Goal: Task Accomplishment & Management: Manage account settings

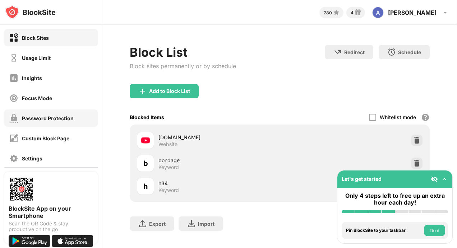
scroll to position [67, 0]
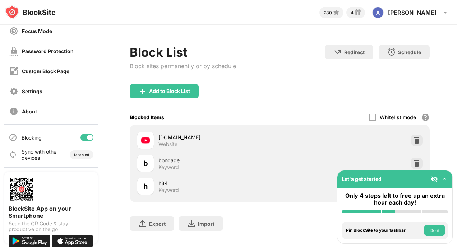
click at [439, 231] on button "Do it" at bounding box center [434, 230] width 21 height 11
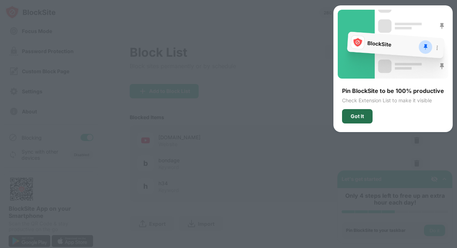
click at [358, 113] on div "Got It" at bounding box center [356, 116] width 13 height 6
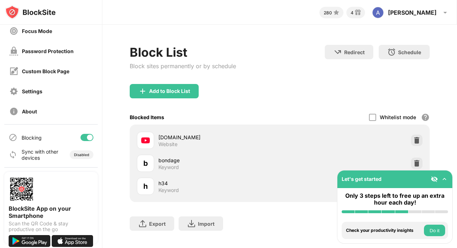
click at [446, 182] on img at bounding box center [444, 179] width 7 height 7
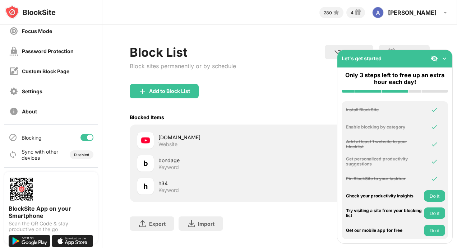
click at [445, 56] on img at bounding box center [444, 58] width 7 height 7
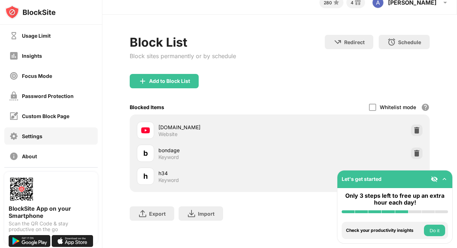
scroll to position [16, 0]
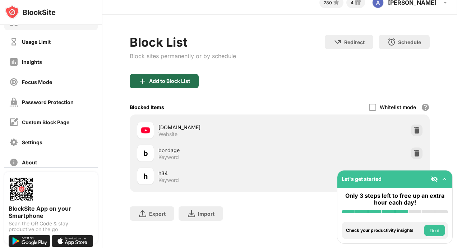
click at [161, 78] on div "Add to Block List" at bounding box center [169, 81] width 41 height 6
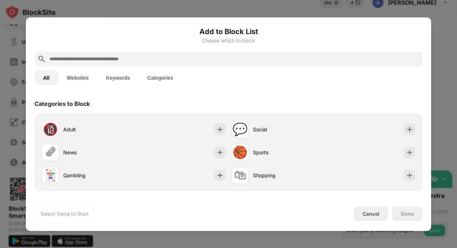
click at [108, 76] on button "Keywords" at bounding box center [117, 77] width 41 height 14
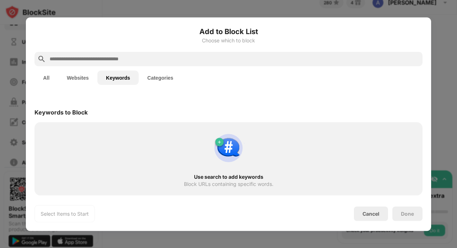
click at [120, 55] on input "text" at bounding box center [234, 59] width 371 height 9
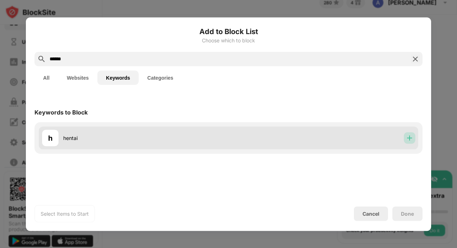
click at [412, 135] on img at bounding box center [409, 137] width 7 height 7
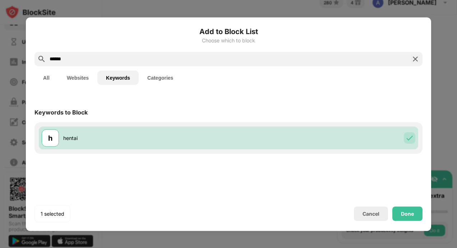
click at [380, 56] on input "******" at bounding box center [228, 59] width 359 height 9
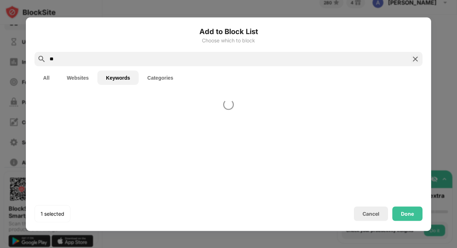
type input "*"
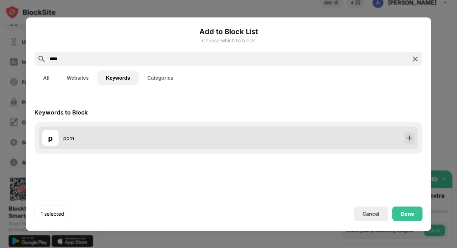
click at [401, 148] on div "p porn" at bounding box center [228, 137] width 379 height 23
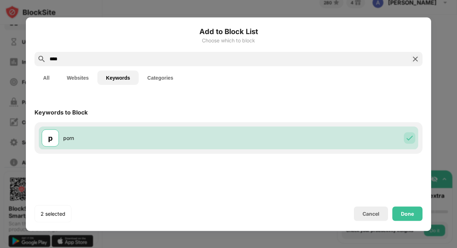
click at [380, 62] on input "****" at bounding box center [228, 59] width 359 height 9
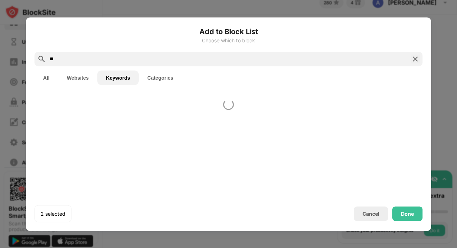
type input "*"
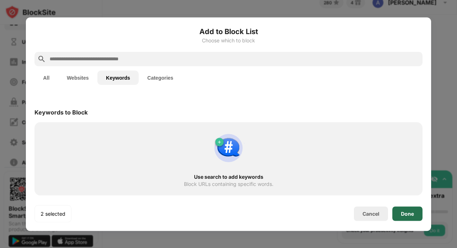
click at [414, 218] on div "Done" at bounding box center [407, 213] width 30 height 14
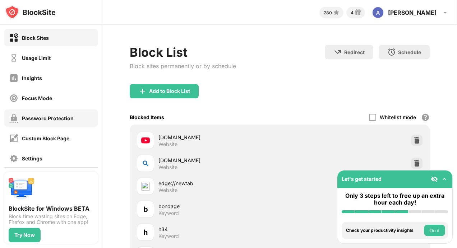
click at [38, 115] on div "Password Protection" at bounding box center [48, 118] width 52 height 6
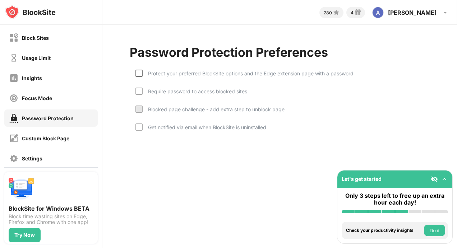
click at [140, 76] on div at bounding box center [138, 73] width 7 height 7
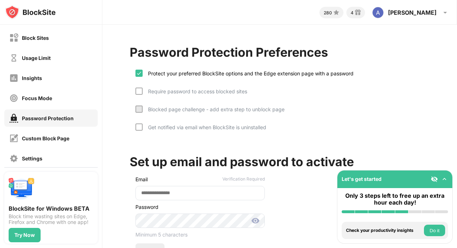
click at [140, 84] on div "Protect your preferred BlockSite options and the Edge extension page with a pas…" at bounding box center [244, 79] width 218 height 18
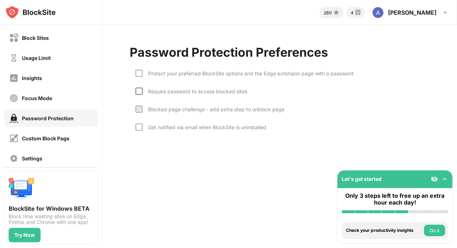
click at [141, 93] on div at bounding box center [138, 91] width 7 height 7
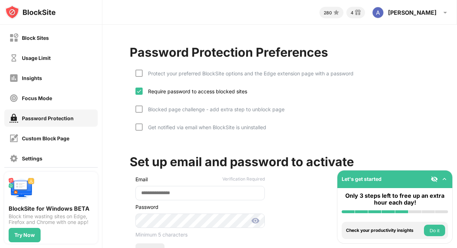
drag, startPoint x: 143, startPoint y: 101, endPoint x: 143, endPoint y: 108, distance: 6.5
click at [143, 108] on div "Protect your preferred BlockSite options and the Edge extension page with a pas…" at bounding box center [279, 101] width 299 height 79
click at [143, 108] on div "Blocked page challenge - add extra step to unblock page" at bounding box center [214, 109] width 142 height 6
click at [140, 75] on div at bounding box center [138, 73] width 7 height 7
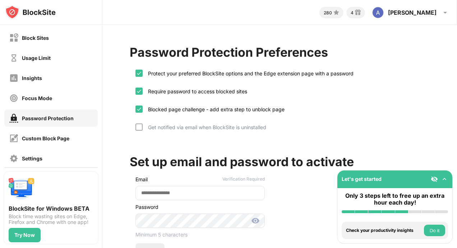
scroll to position [54, 0]
